Goal: Communication & Community: Answer question/provide support

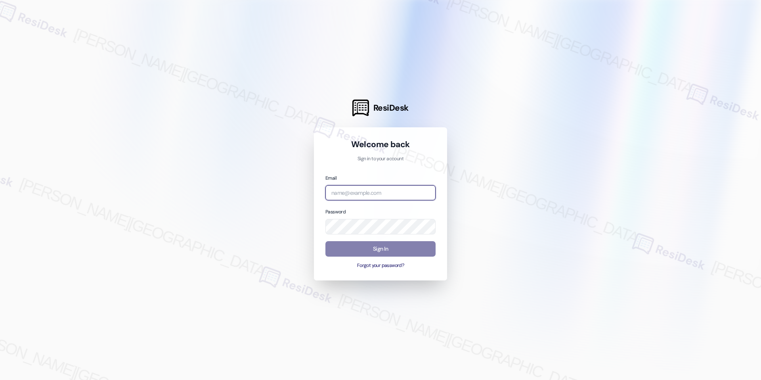
click at [406, 186] on input "email" at bounding box center [380, 192] width 110 height 15
type input "[EMAIL_ADDRESS][DOMAIN_NAME]"
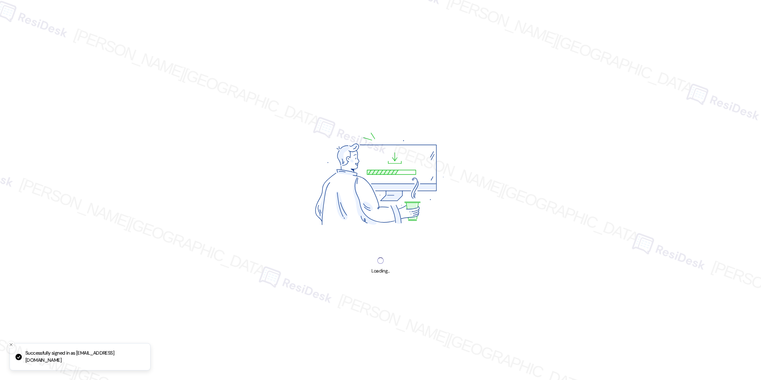
click at [389, 254] on img at bounding box center [380, 181] width 203 height 152
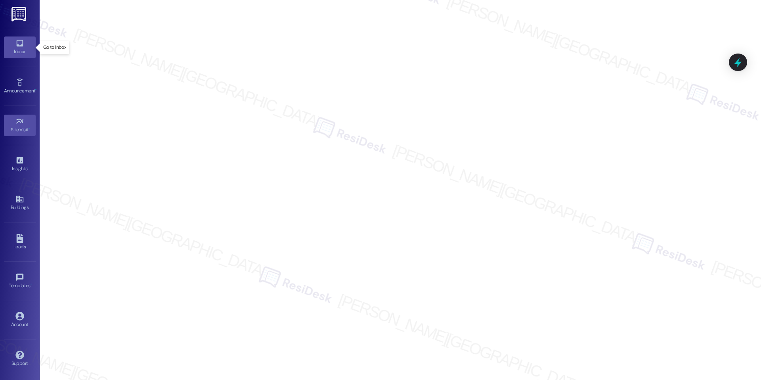
click at [17, 54] on div "Inbox" at bounding box center [20, 52] width 40 height 8
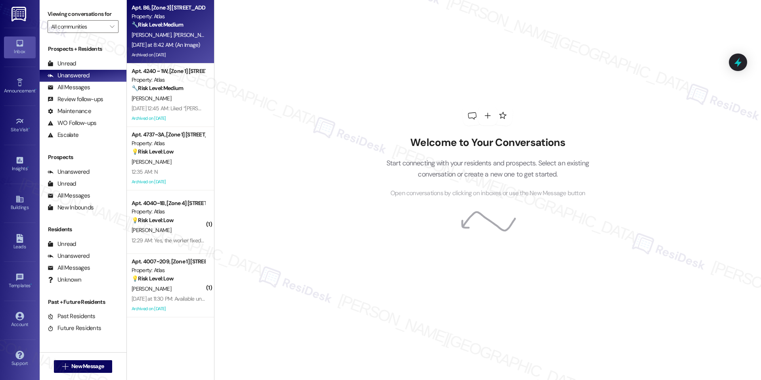
click at [173, 34] on span "[PERSON_NAME]" at bounding box center [193, 34] width 40 height 7
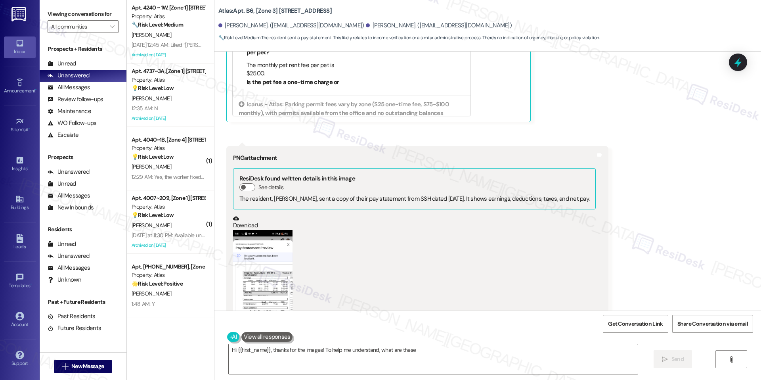
scroll to position [5225, 0]
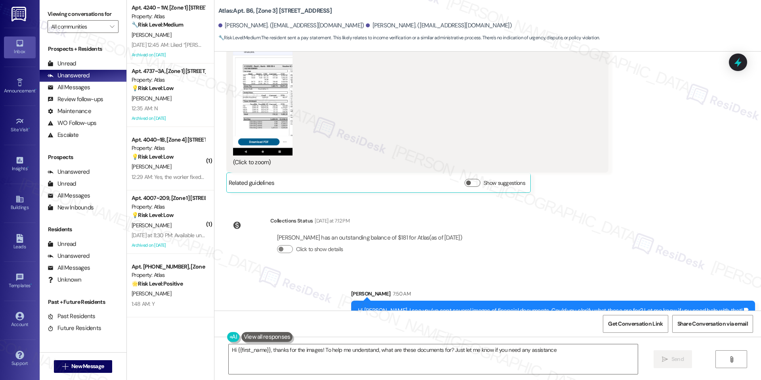
type textarea "Hi {{first_name}}, thanks for the images! To help me understand, what are these…"
